Goal: Transaction & Acquisition: Purchase product/service

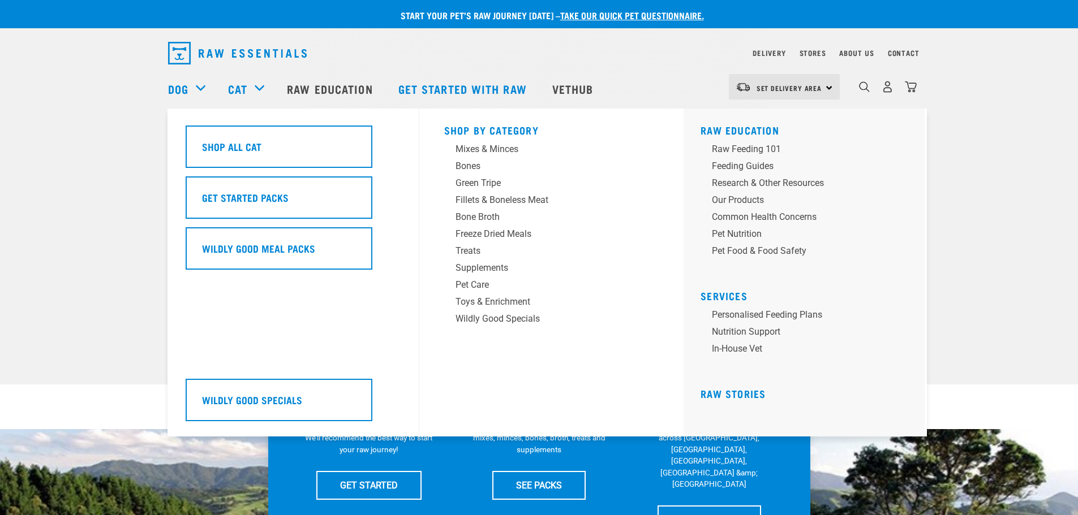
click at [262, 87] on div "Cat" at bounding box center [252, 88] width 48 height 45
click at [503, 151] on div "Mixes & Minces" at bounding box center [543, 150] width 176 height 14
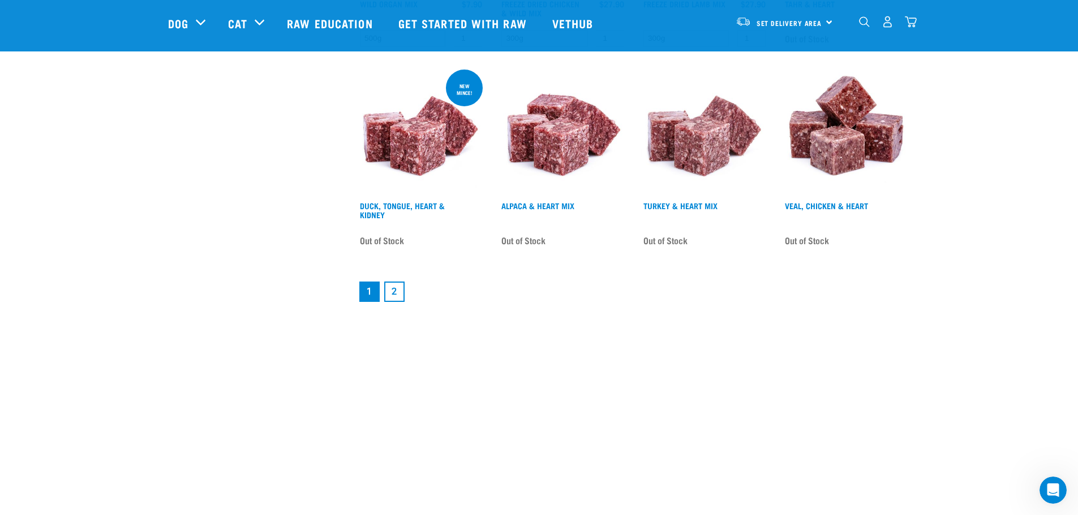
scroll to position [1546, 0]
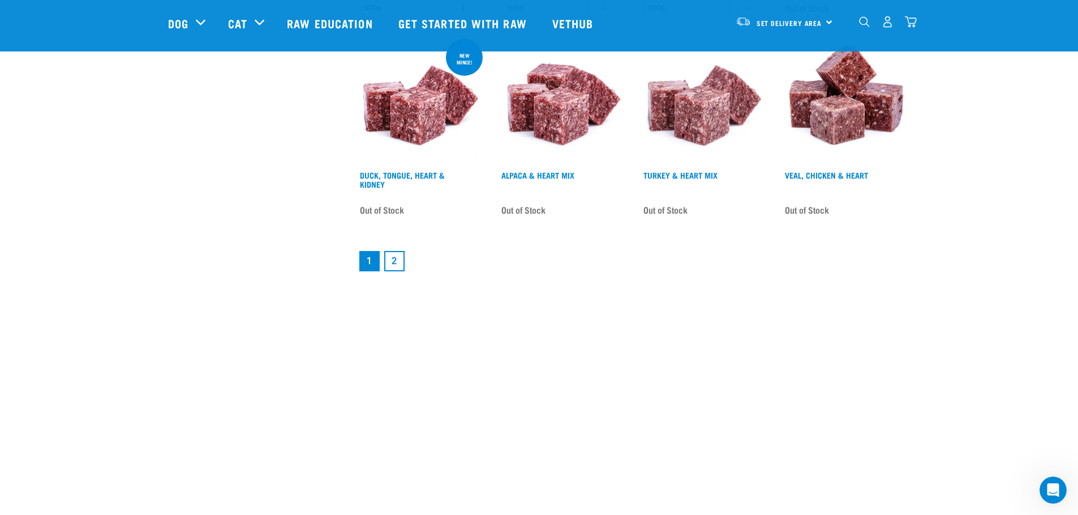
click at [397, 262] on link "2" at bounding box center [394, 261] width 20 height 20
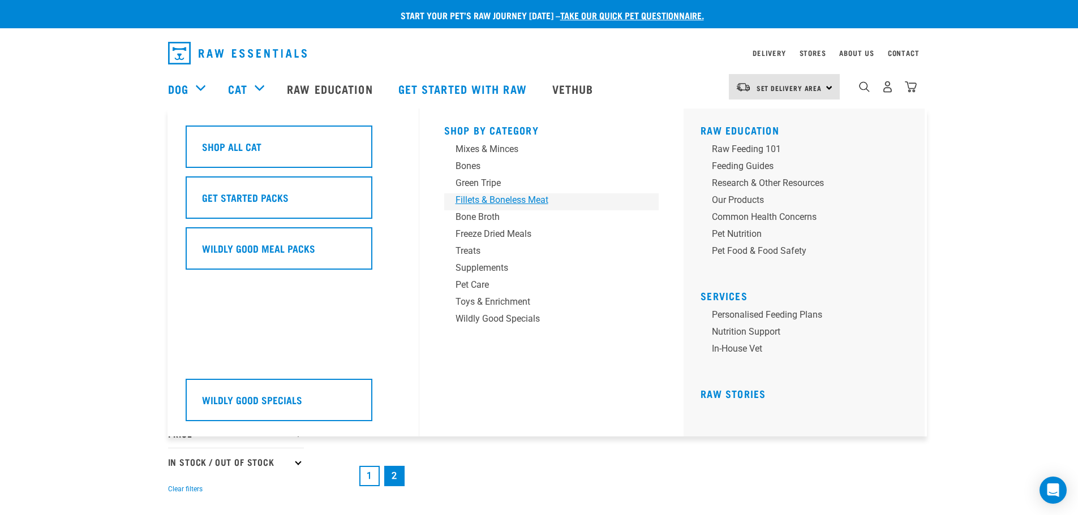
click at [473, 203] on div "Fillets & Boneless Meat" at bounding box center [543, 200] width 176 height 14
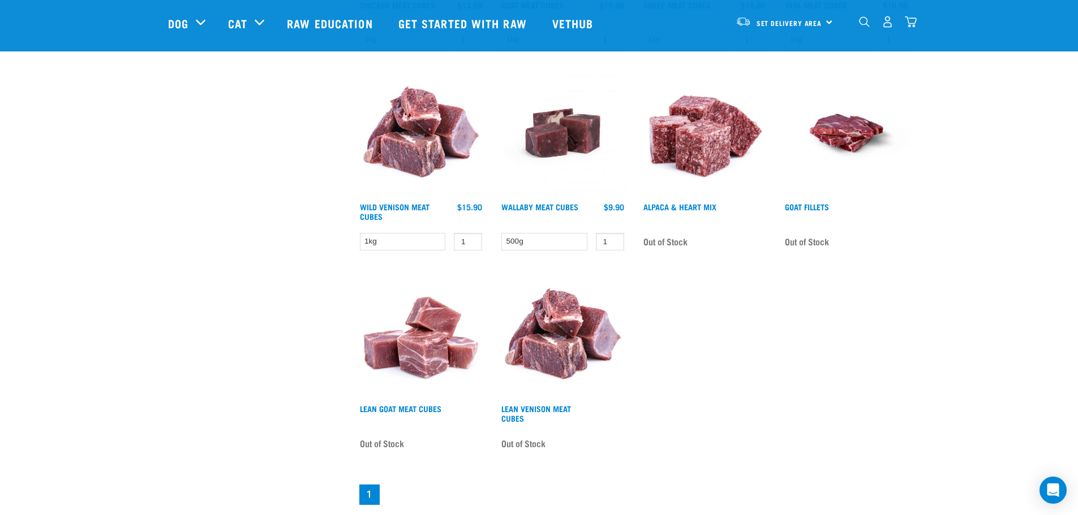
scroll to position [717, 0]
